Goal: Task Accomplishment & Management: Use online tool/utility

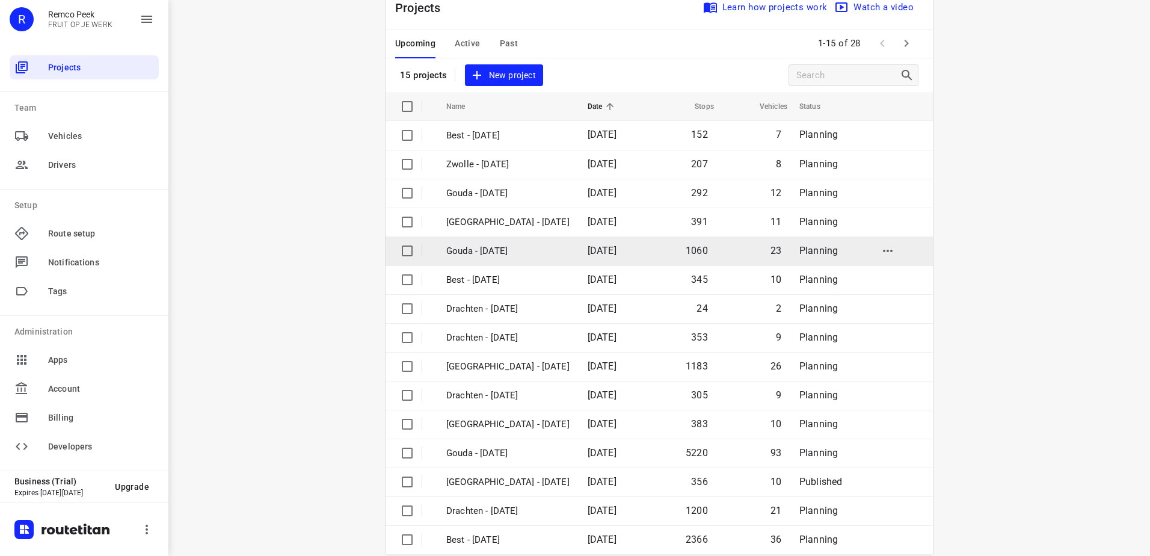
scroll to position [52, 0]
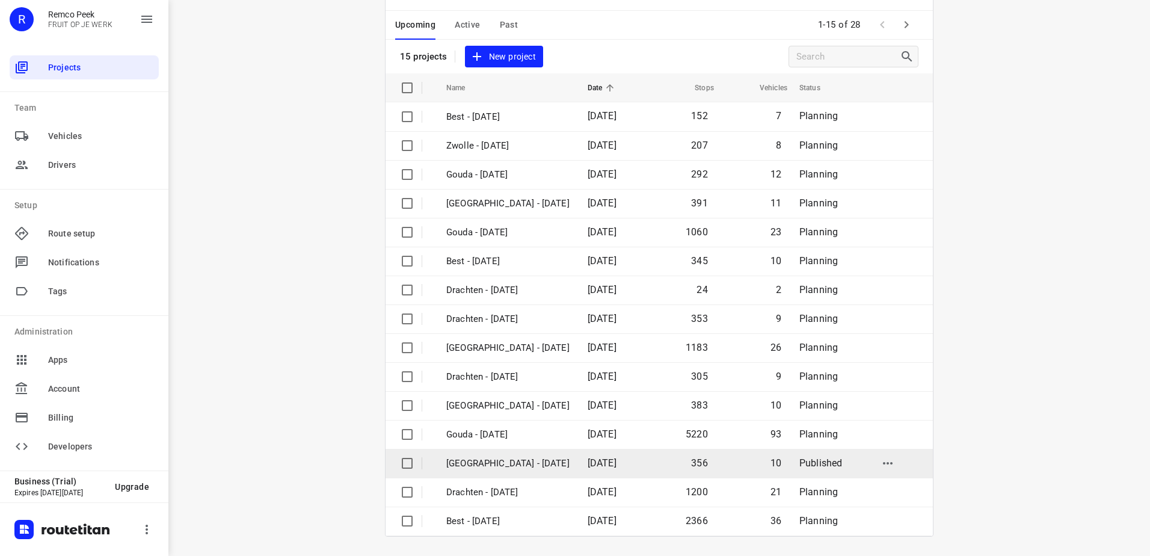
click at [489, 459] on p "[GEOGRAPHIC_DATA] - [DATE]" at bounding box center [507, 463] width 123 height 14
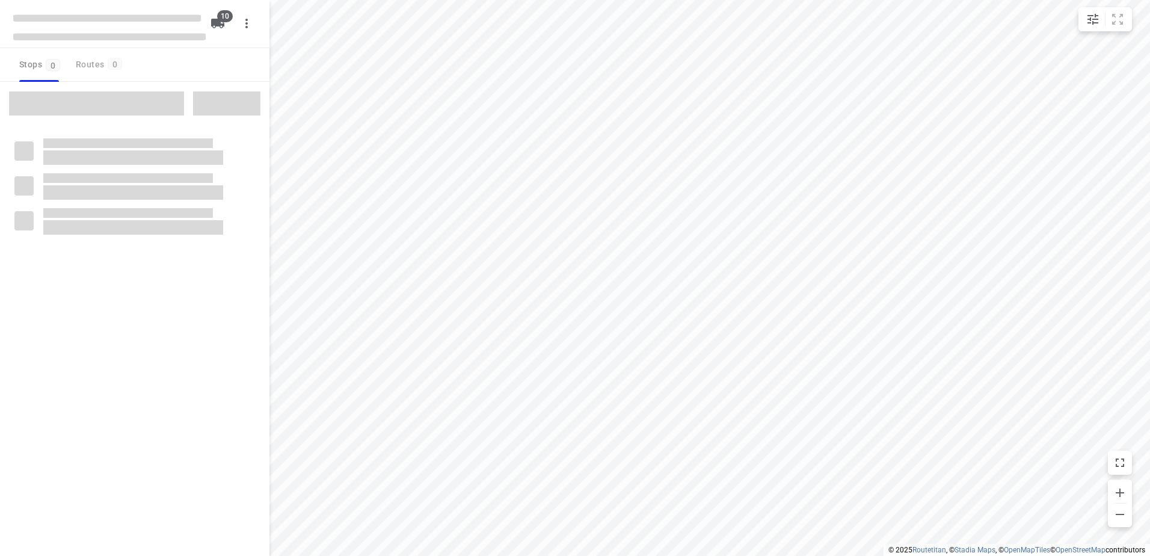
checkbox input "true"
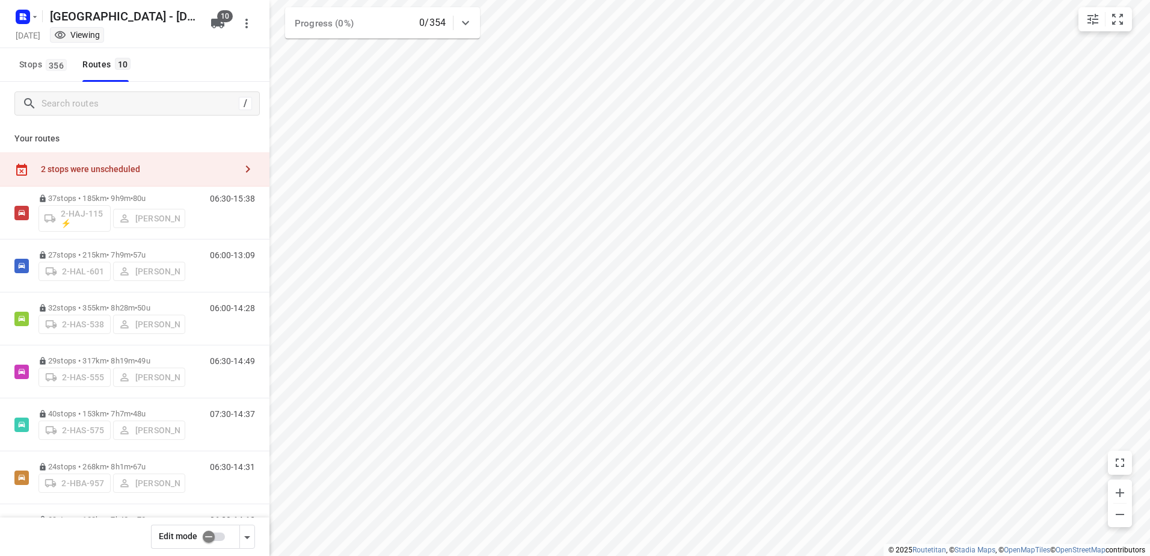
click at [241, 164] on icon "button" at bounding box center [248, 169] width 14 height 14
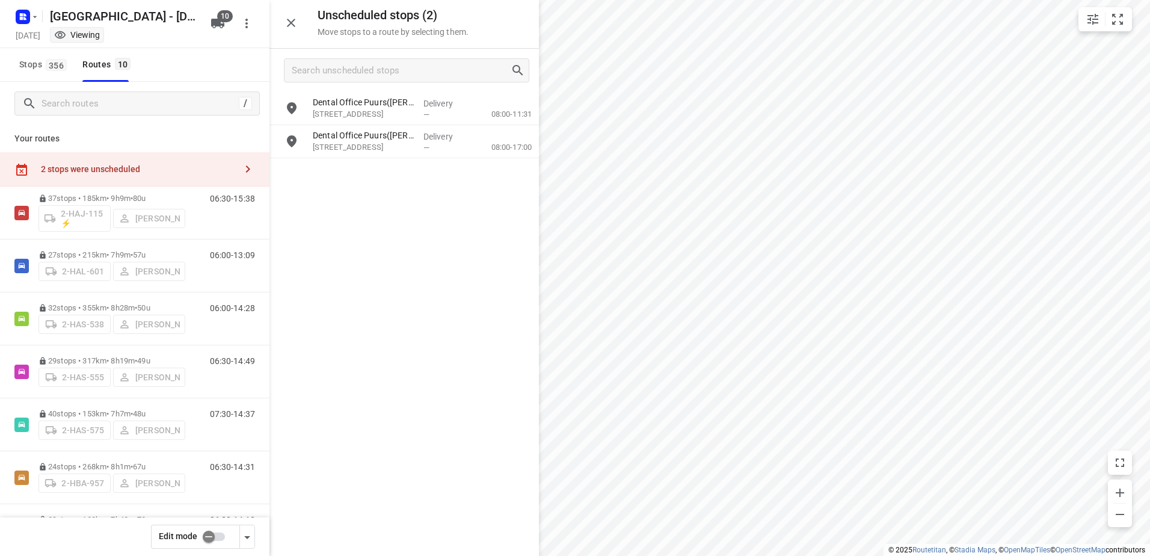
click at [241, 164] on icon "button" at bounding box center [248, 169] width 14 height 14
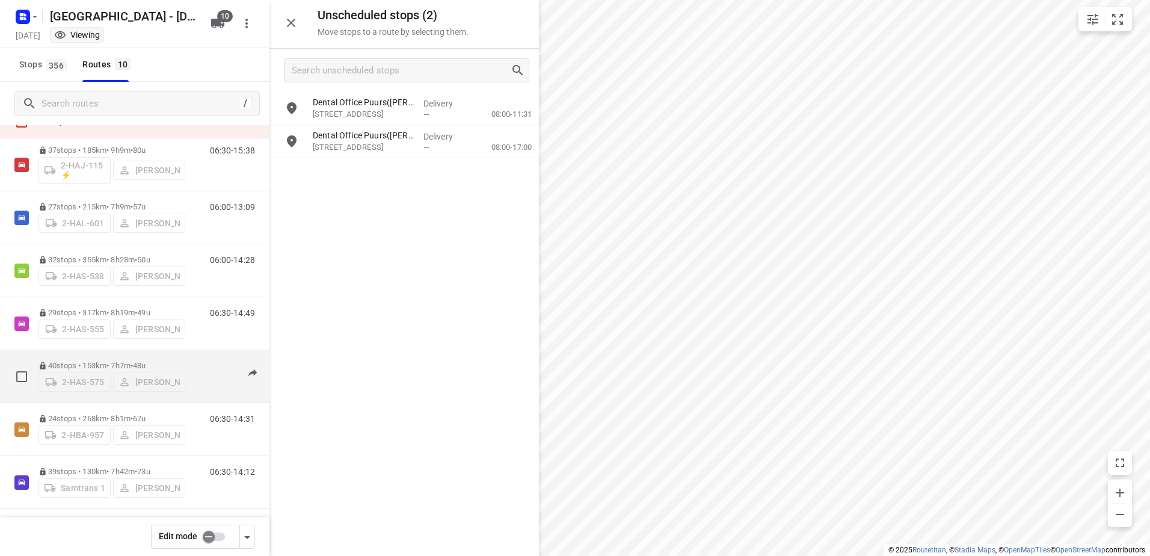
scroll to position [60, 0]
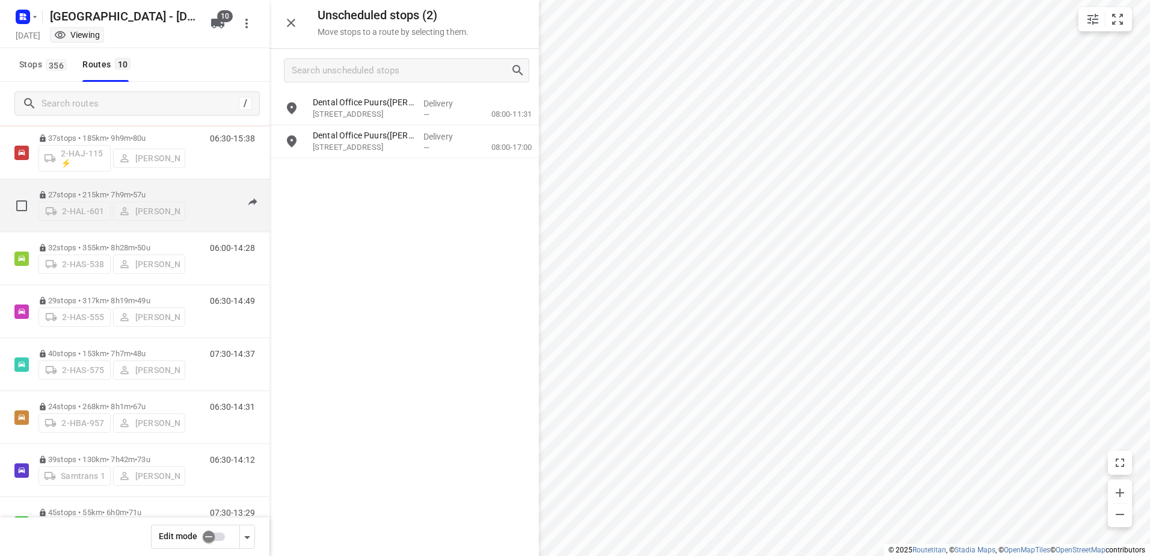
click at [94, 199] on div "2-HAL-601 [PERSON_NAME]" at bounding box center [111, 210] width 147 height 22
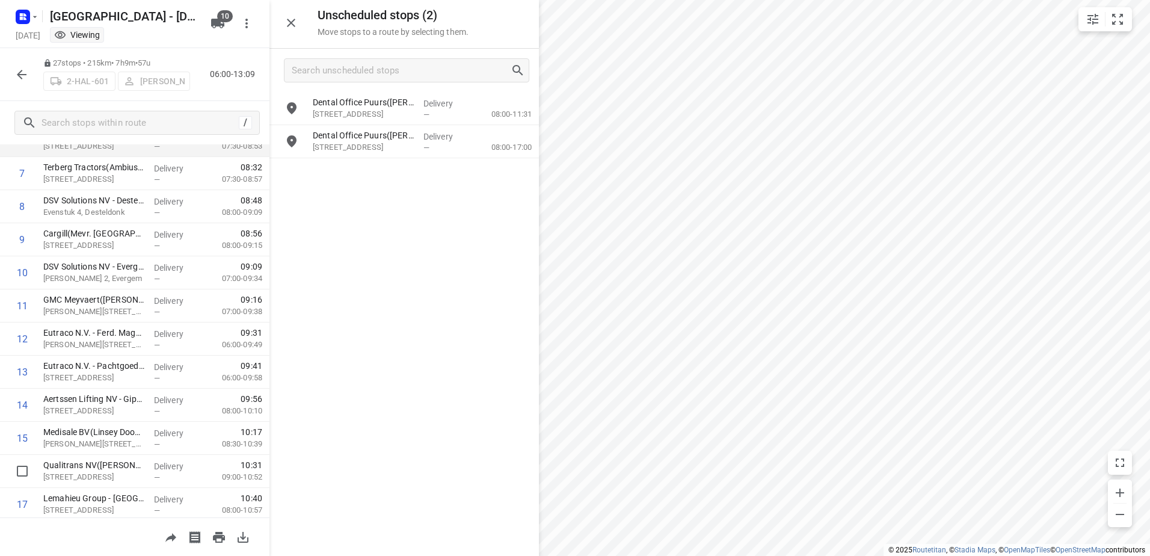
scroll to position [0, 0]
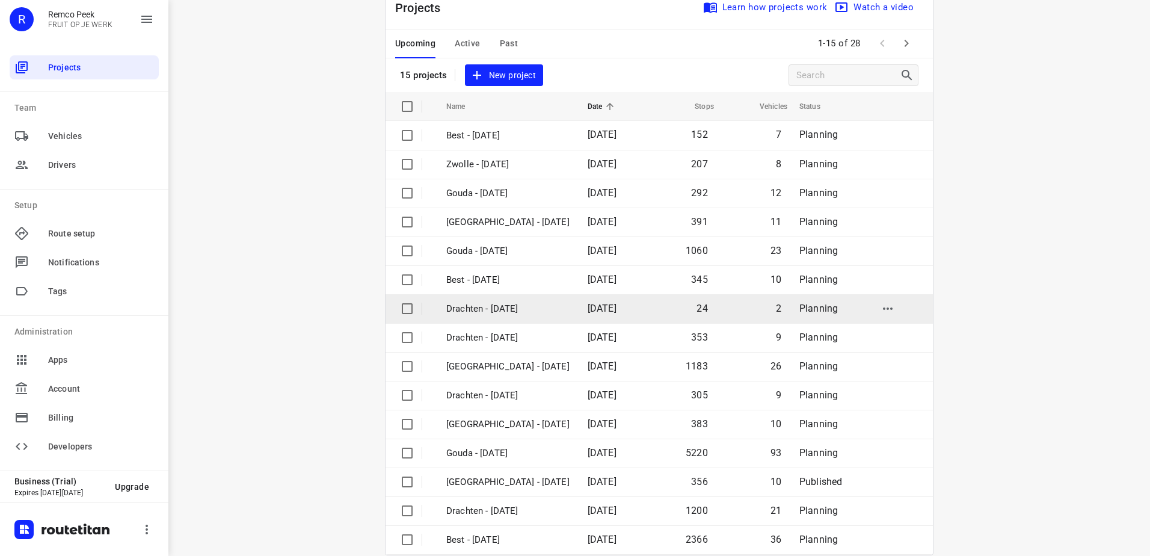
scroll to position [52, 0]
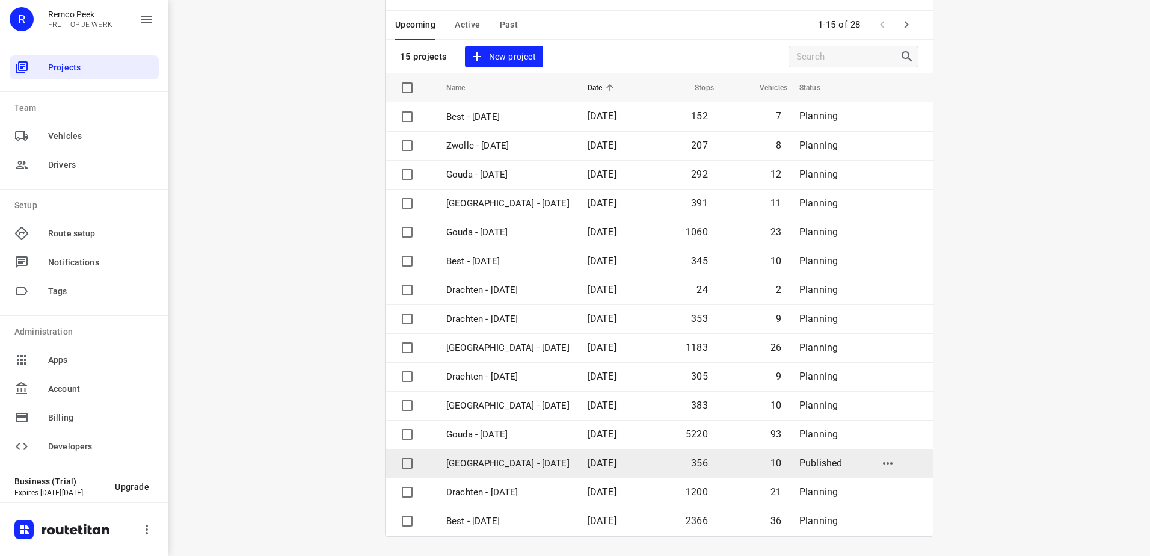
click at [500, 461] on p "[GEOGRAPHIC_DATA] - [DATE]" at bounding box center [507, 463] width 123 height 14
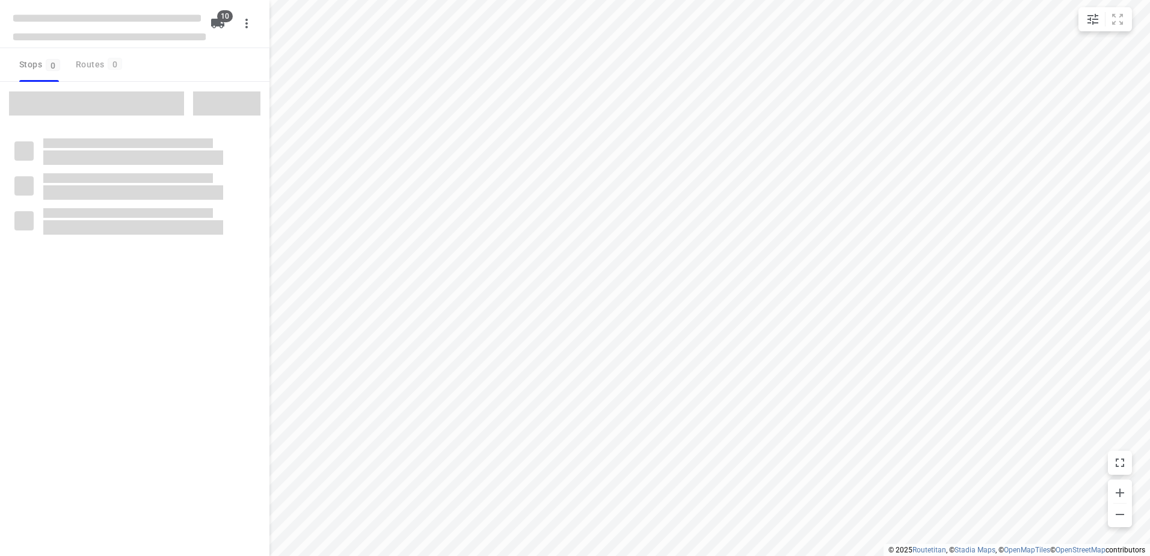
checkbox input "true"
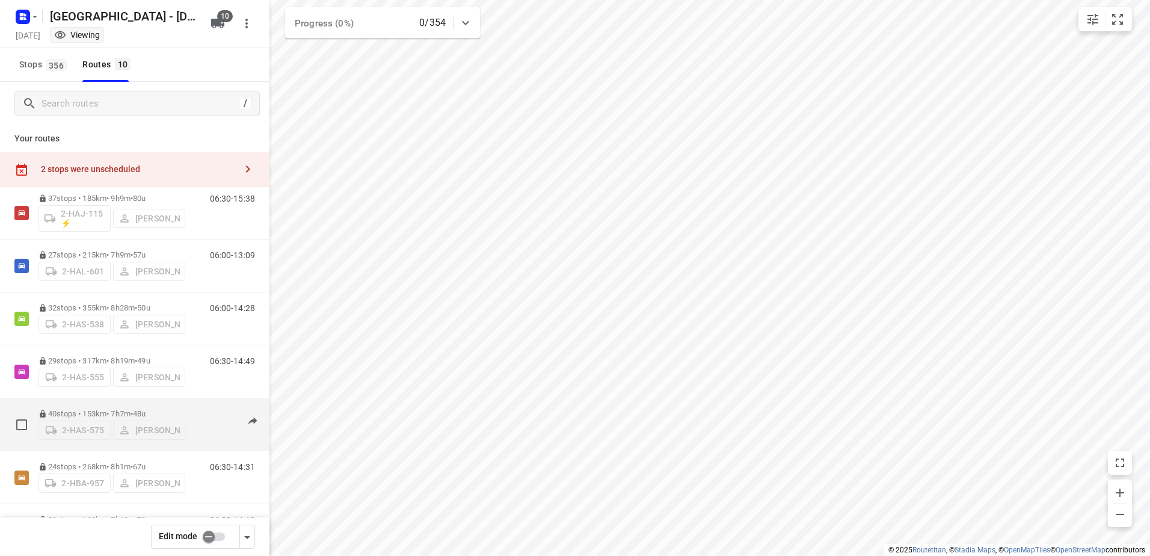
click at [93, 418] on div "2-HAS-575 [PERSON_NAME]" at bounding box center [111, 429] width 147 height 22
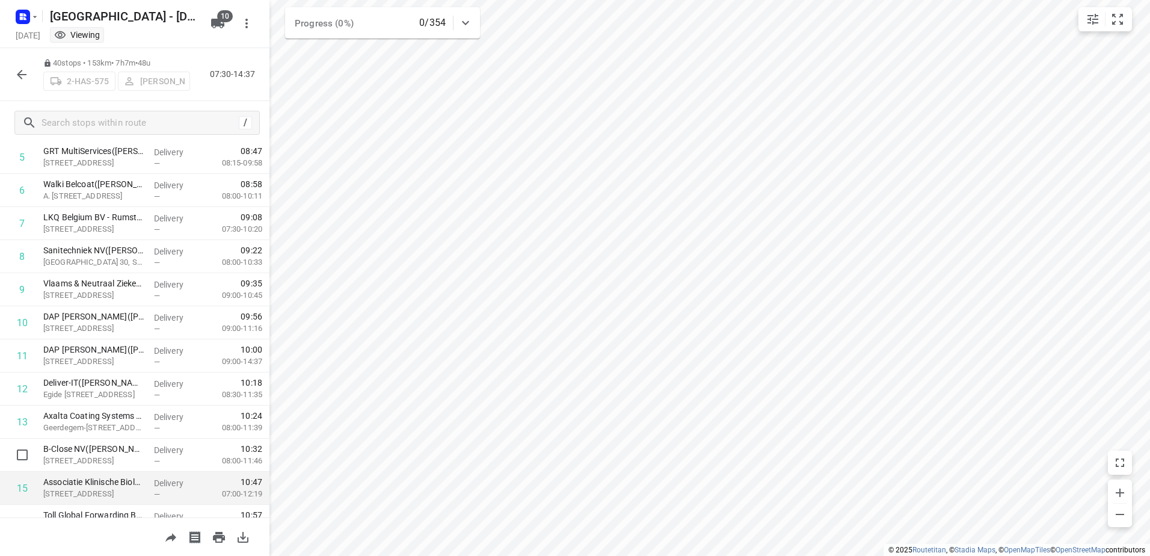
scroll to position [241, 0]
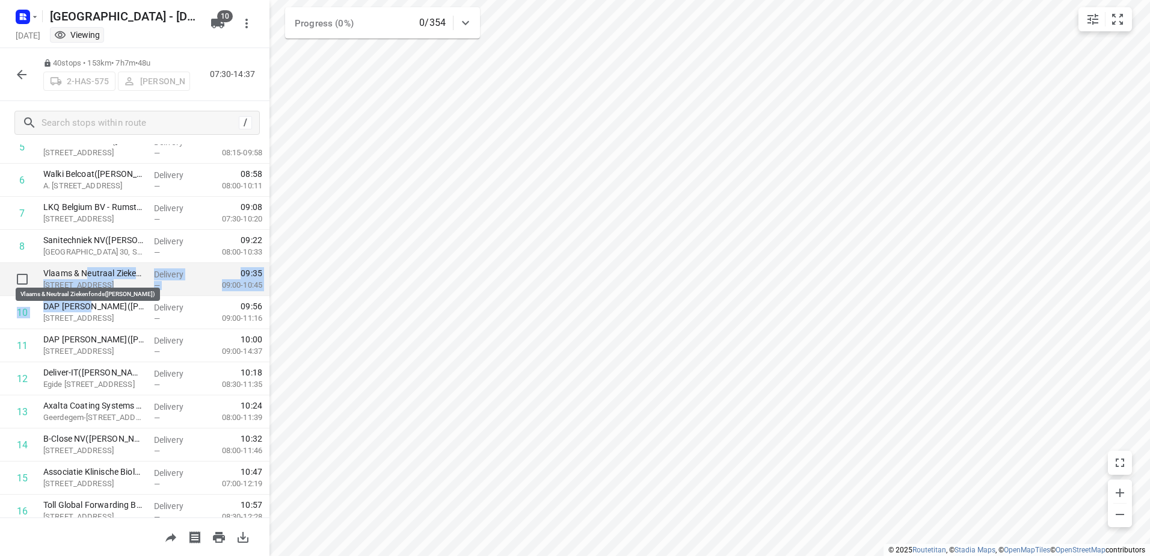
drag, startPoint x: 88, startPoint y: 310, endPoint x: 85, endPoint y: 272, distance: 37.4
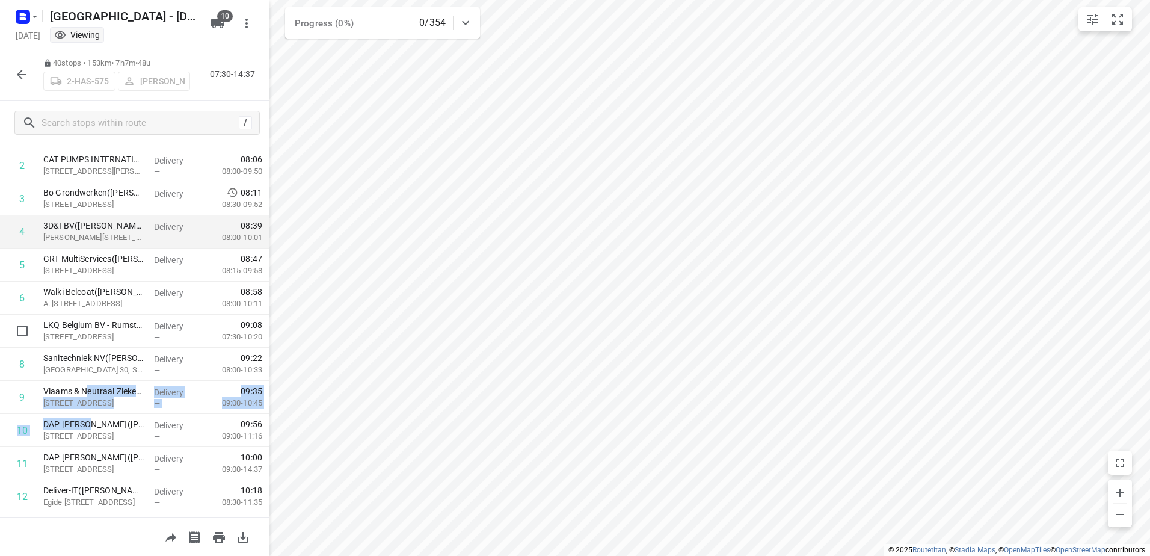
scroll to position [0, 0]
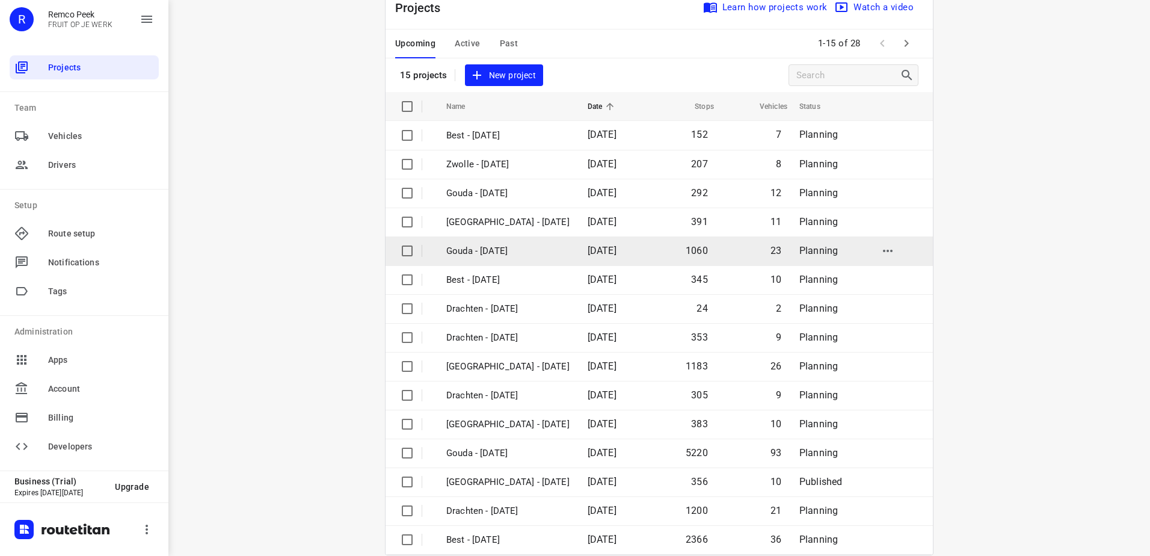
scroll to position [52, 0]
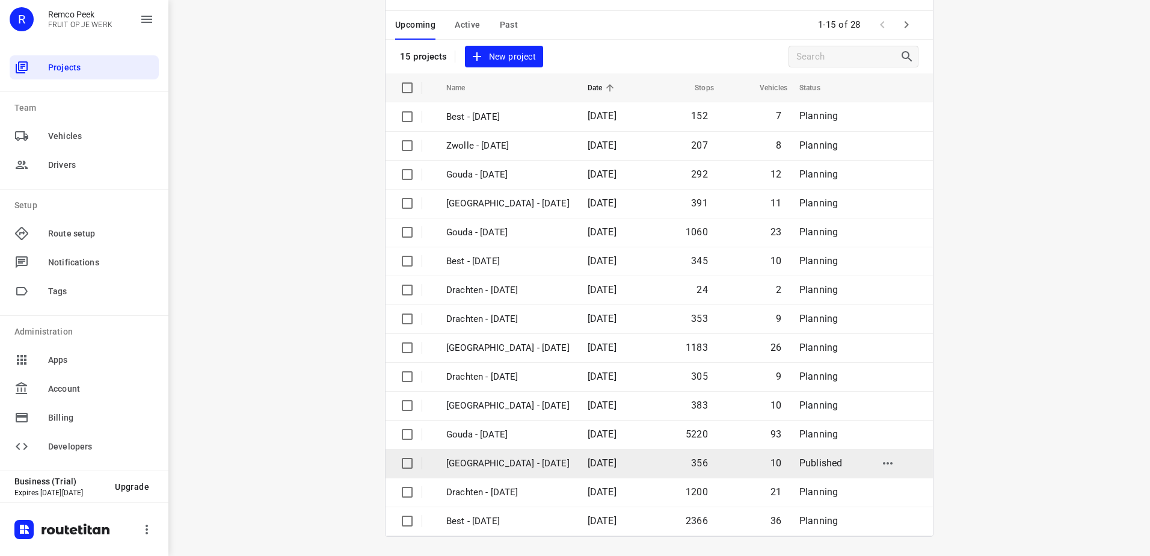
click at [523, 459] on p "[GEOGRAPHIC_DATA] - [DATE]" at bounding box center [507, 463] width 123 height 14
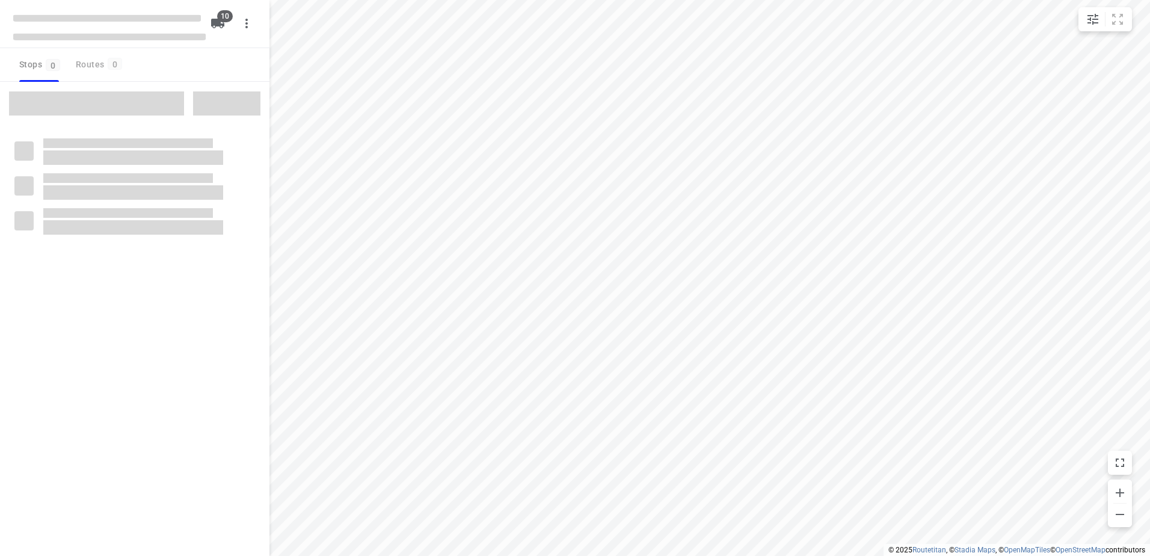
checkbox input "true"
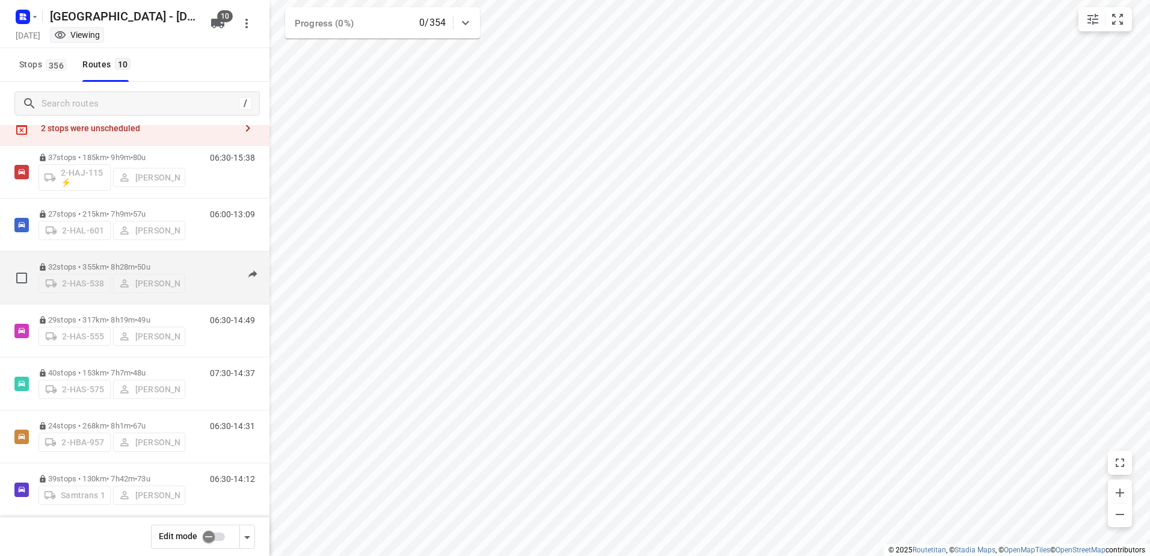
scroll to position [60, 0]
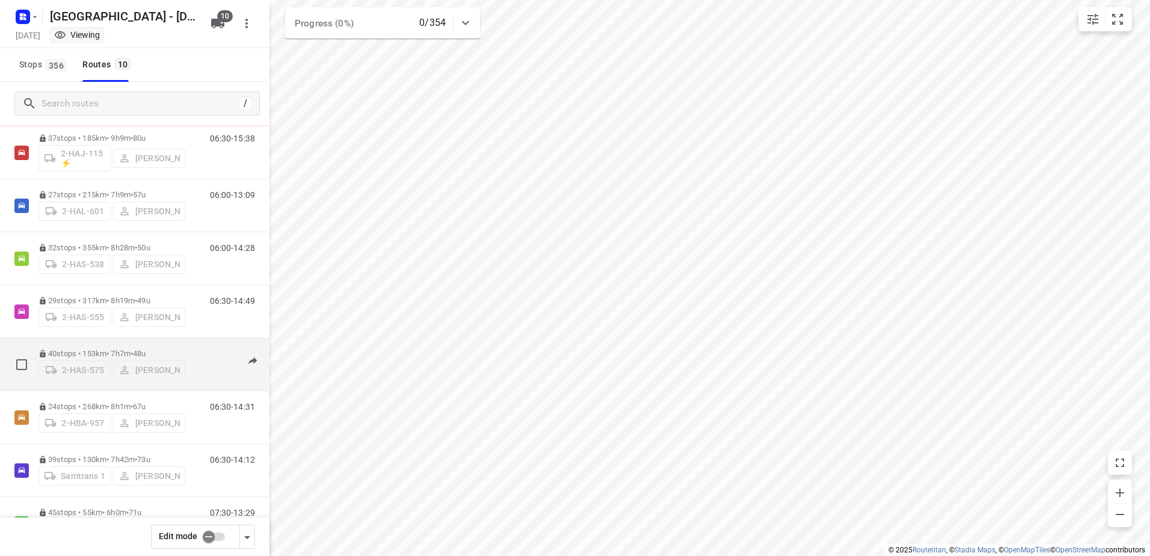
click at [79, 351] on p "40 stops • 153km • 7h7m • 48u" at bounding box center [111, 353] width 147 height 9
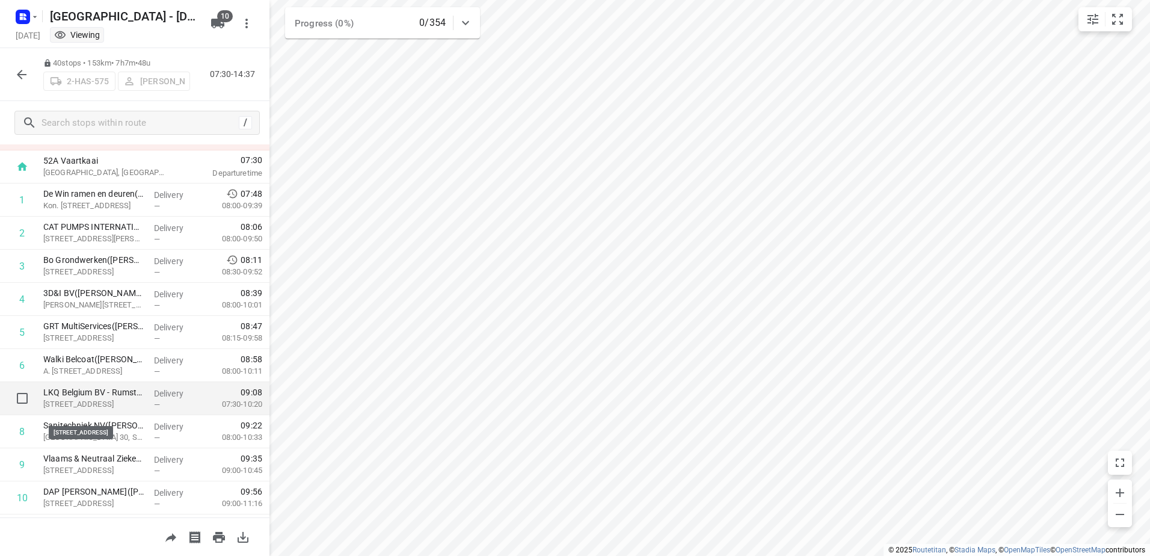
scroll to position [0, 0]
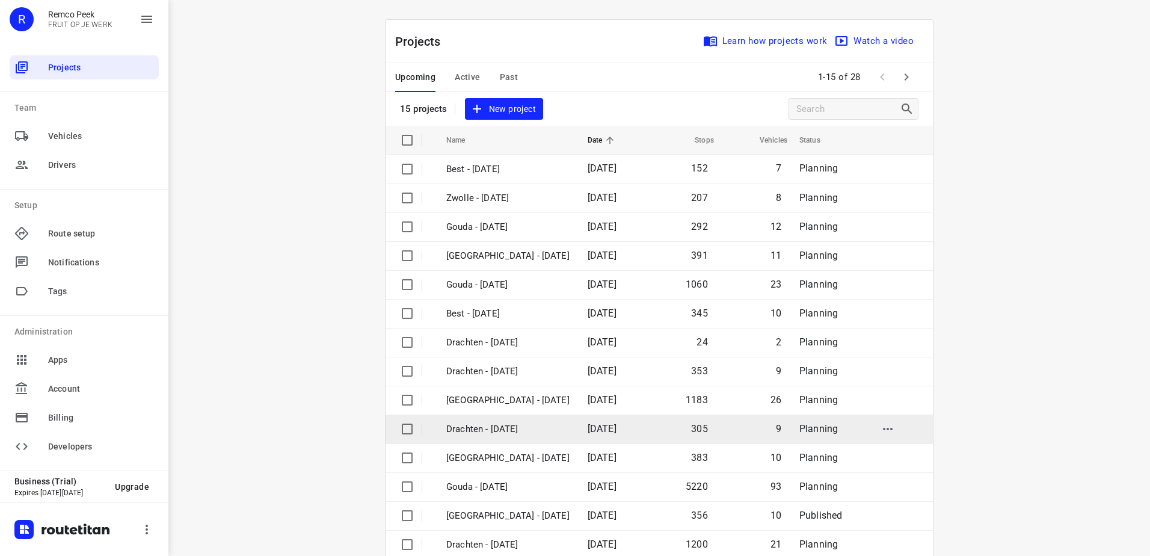
scroll to position [52, 0]
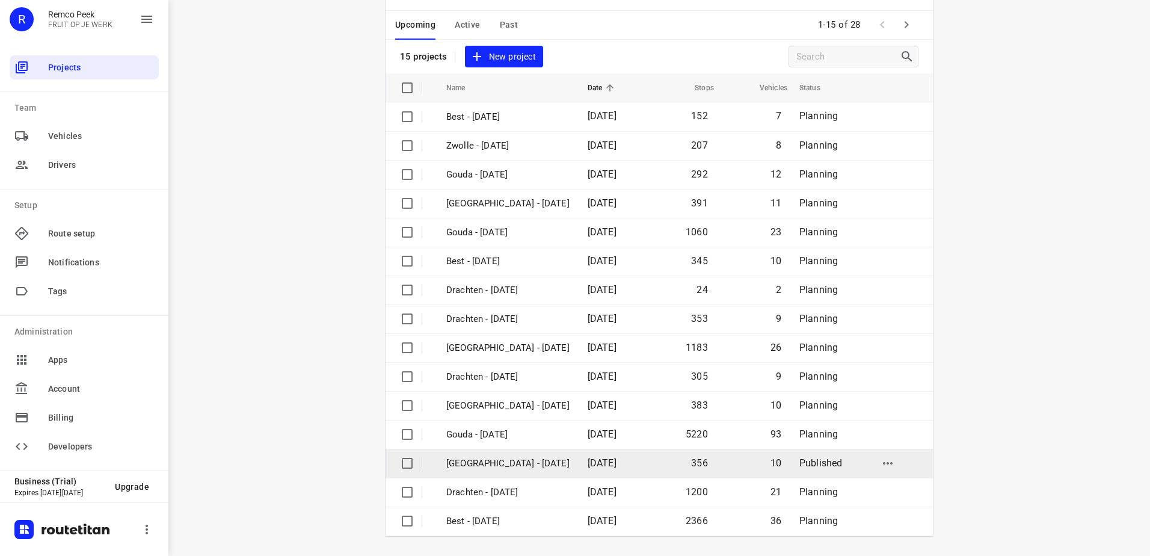
click at [501, 466] on p "[GEOGRAPHIC_DATA] - [DATE]" at bounding box center [507, 463] width 123 height 14
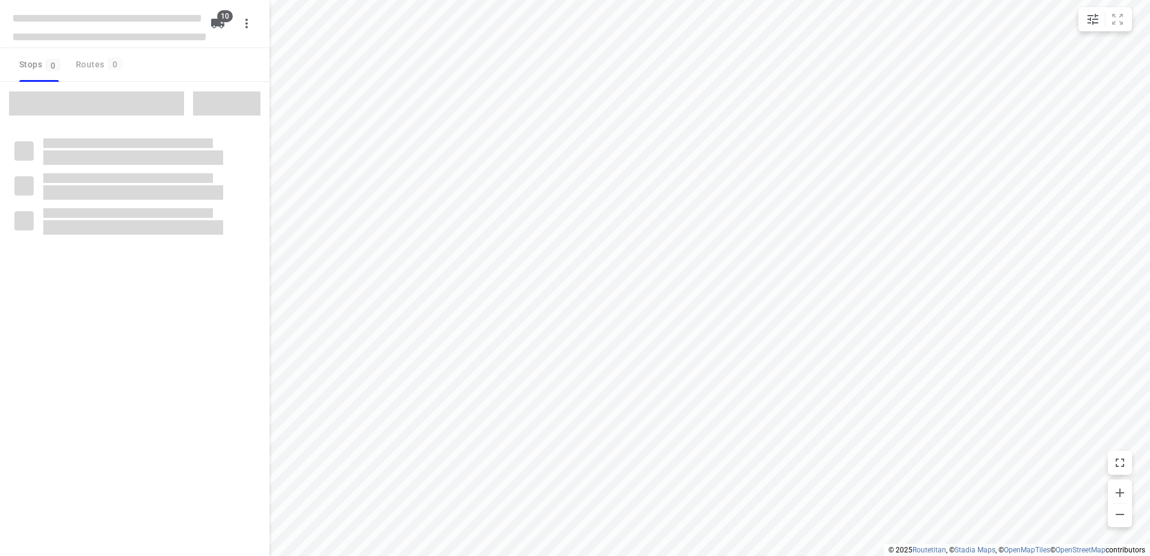
checkbox input "true"
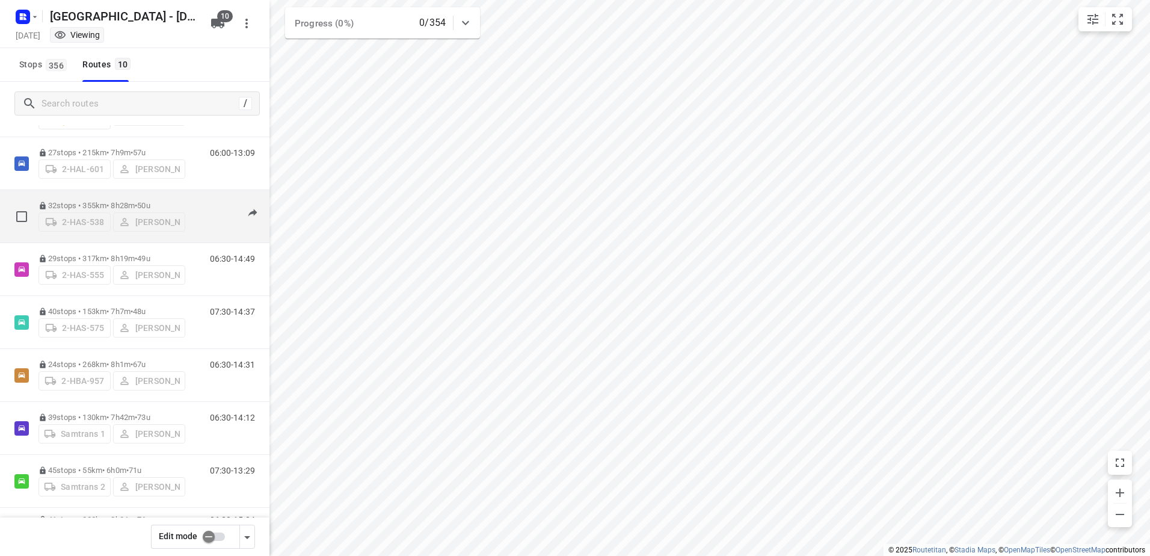
scroll to position [210, 0]
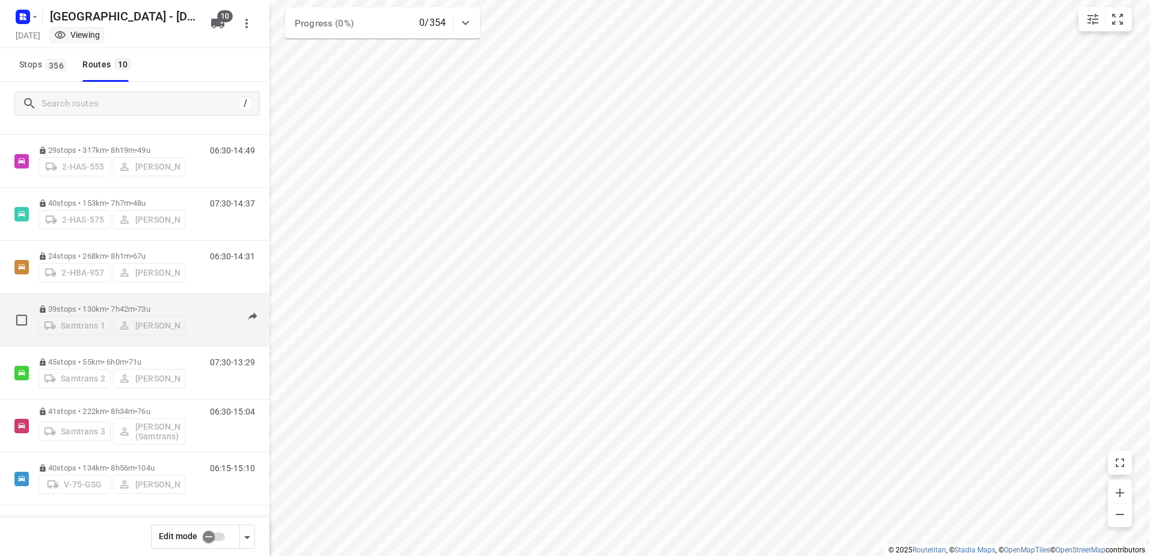
click at [107, 304] on p "39 stops • 130km • 7h42m • 73u" at bounding box center [111, 308] width 147 height 9
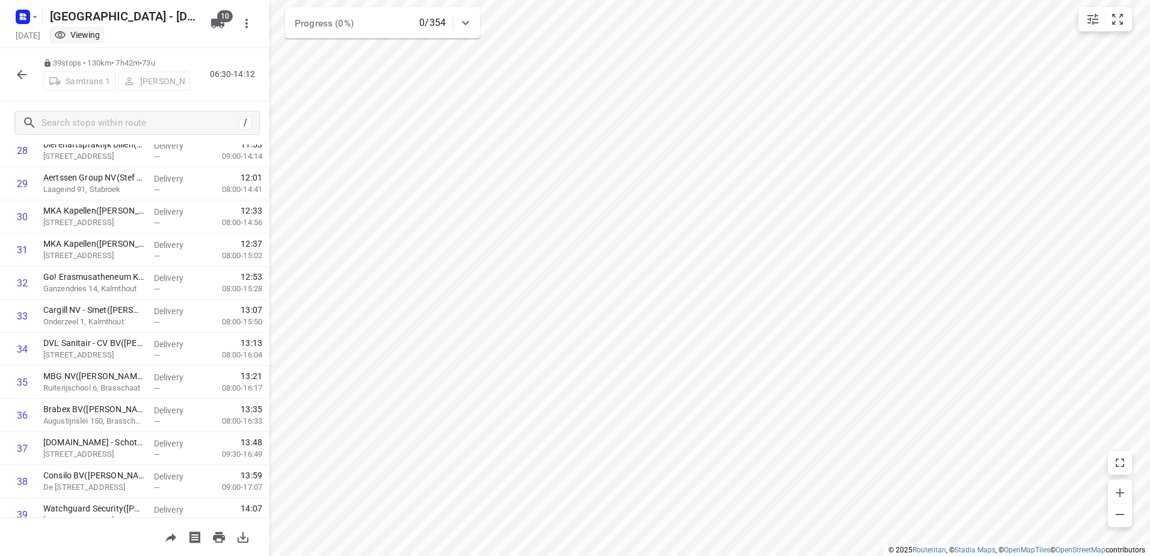
scroll to position [993, 0]
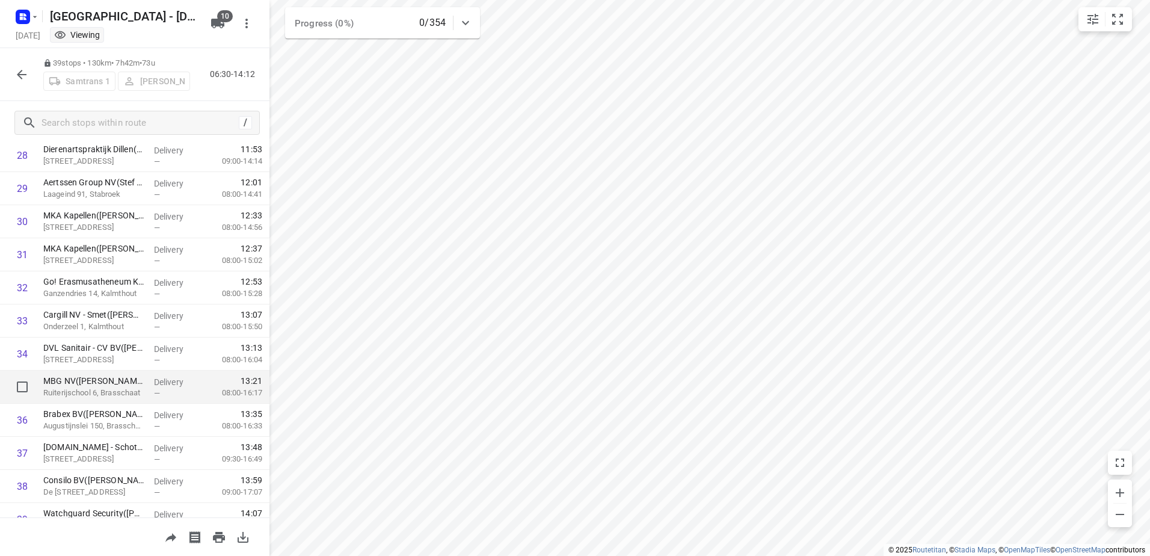
click at [108, 380] on p "MBG NV(Anneke Peeters)" at bounding box center [93, 381] width 101 height 12
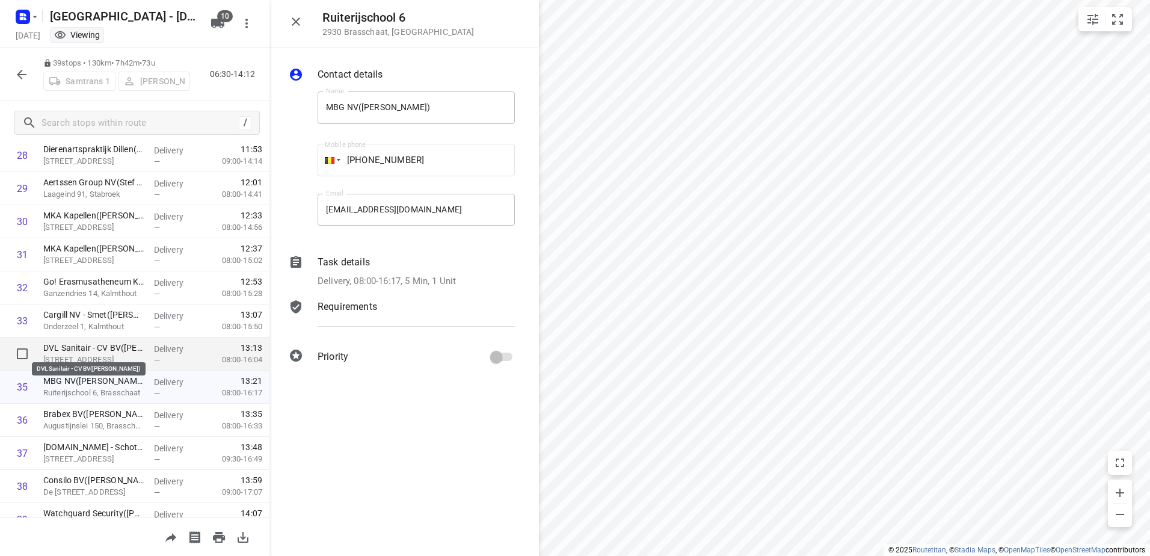
click at [88, 353] on p "DVL Sanitair - CV BV(Veronique de Pater)" at bounding box center [93, 348] width 101 height 12
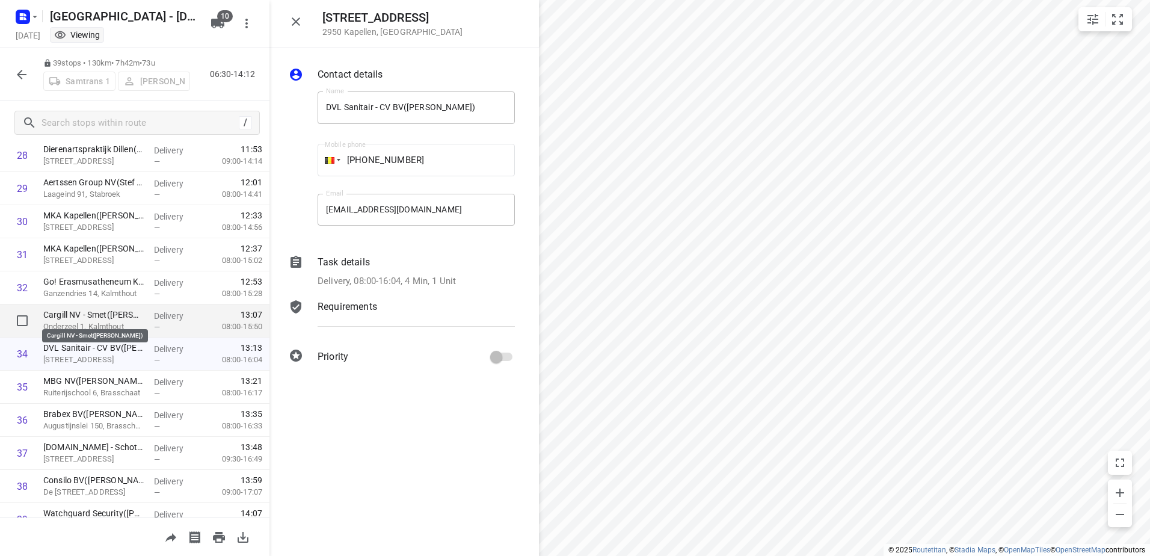
click at [96, 316] on p "Cargill NV - Smet(Lotte van Loon)" at bounding box center [93, 314] width 101 height 12
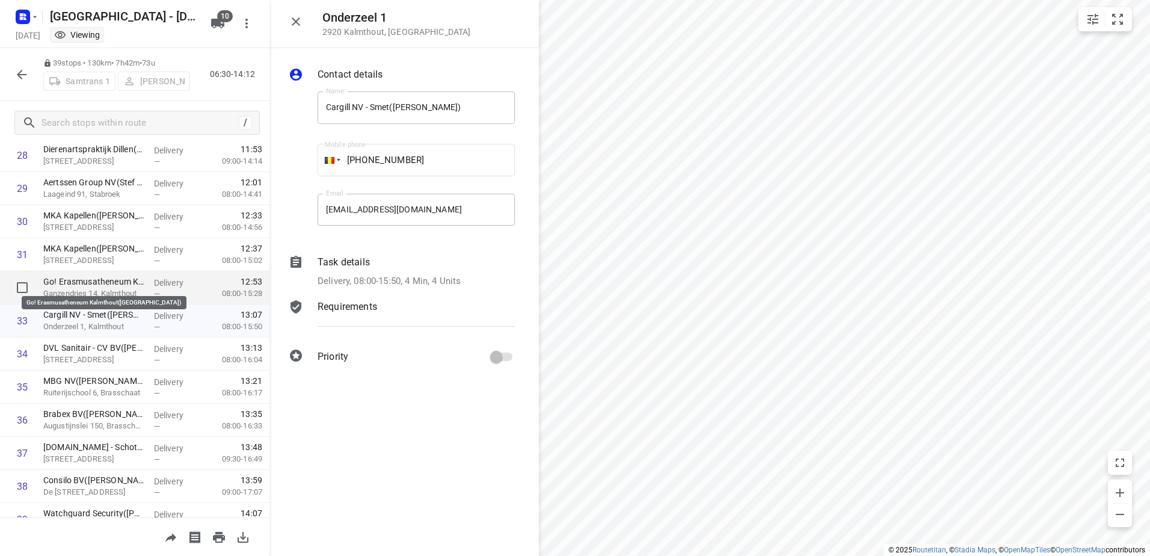
click at [100, 279] on p "Go! Erasmusatheneum Kalmthout(Lauwers Inne)" at bounding box center [93, 281] width 101 height 12
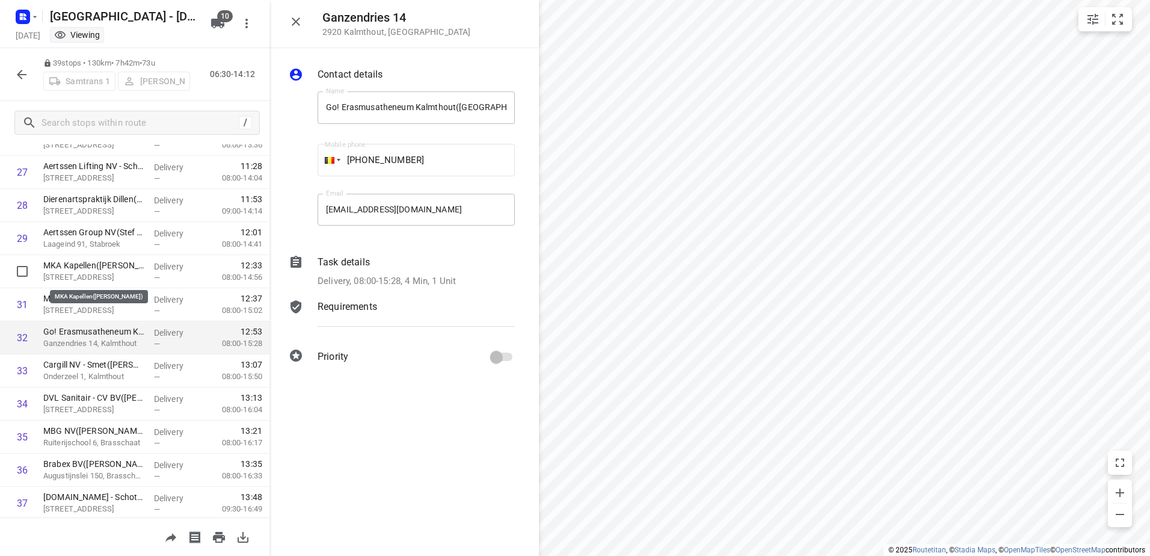
scroll to position [933, 0]
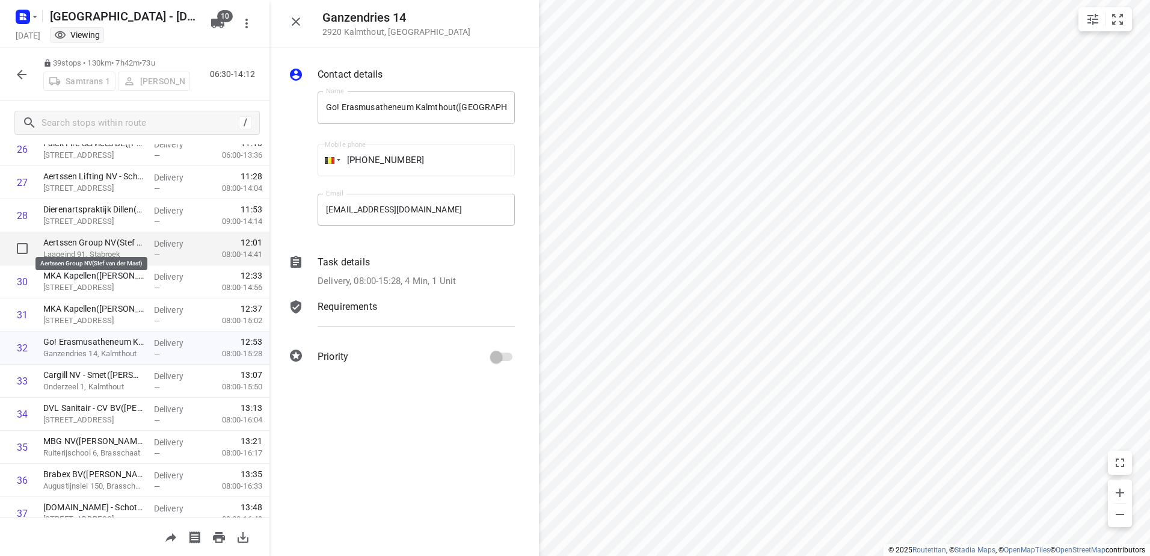
click at [97, 248] on p "Aertssen Group NV(Stef van der Mast)" at bounding box center [93, 242] width 101 height 12
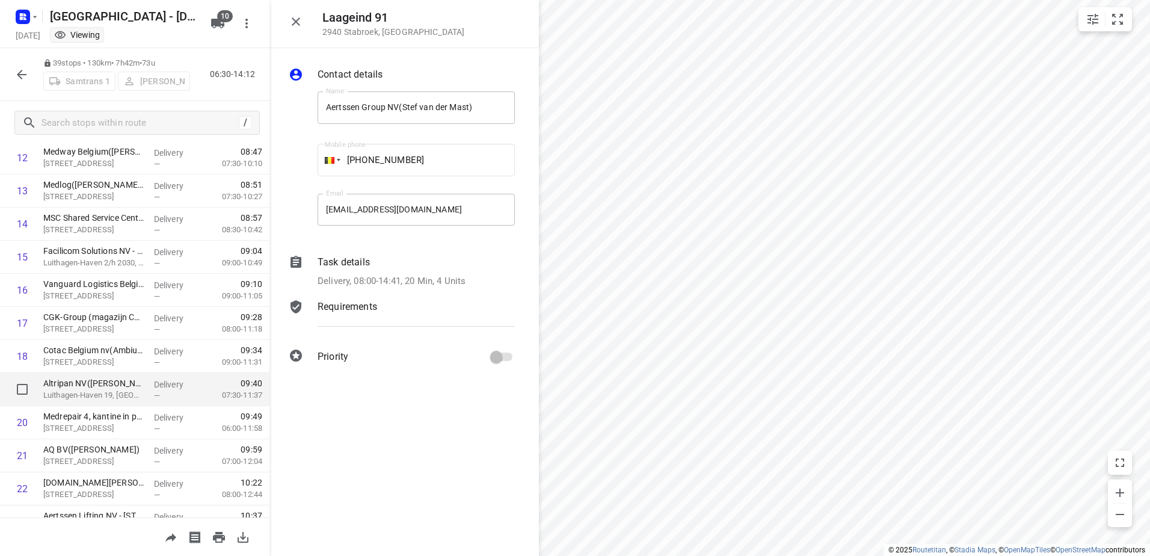
scroll to position [481, 0]
